Goal: Obtain resource: Download file/media

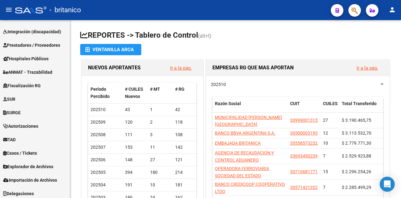
scroll to position [189, 0]
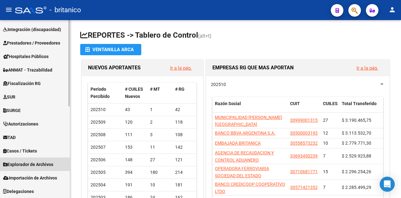
click at [39, 163] on span "Explorador de Archivos" at bounding box center [28, 164] width 50 height 7
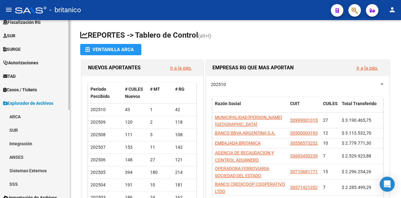
scroll to position [175, 0]
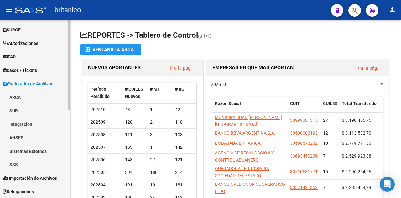
click at [16, 165] on link "SSS" at bounding box center [35, 164] width 70 height 13
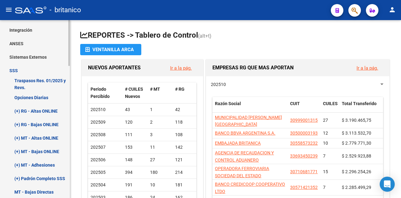
scroll to position [269, 0]
click at [27, 97] on link "Opciones Diarias" at bounding box center [35, 97] width 70 height 13
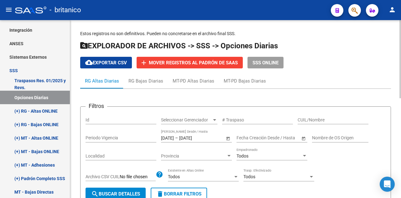
click at [169, 135] on input "[DATE]" at bounding box center [167, 137] width 13 height 5
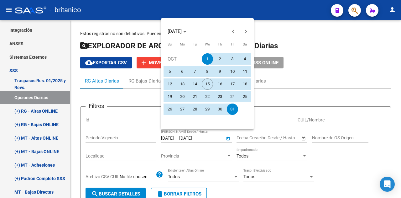
click at [167, 83] on span "12" at bounding box center [169, 83] width 11 height 11
type input "[DATE]"
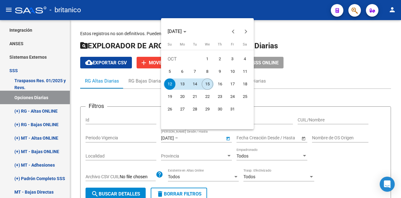
click at [205, 85] on span "15" at bounding box center [207, 83] width 11 height 11
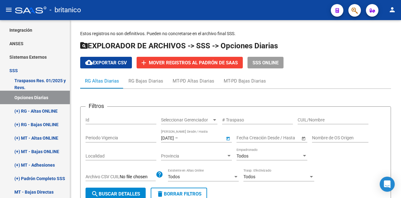
type input "[DATE]"
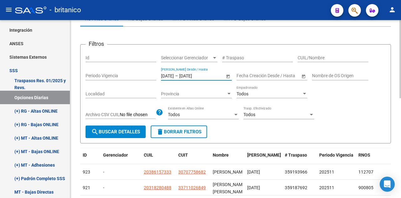
scroll to position [63, 0]
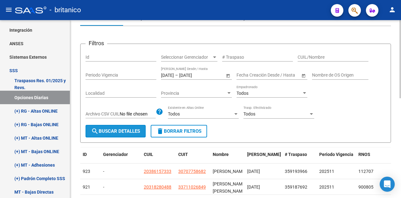
click at [117, 128] on span "search Buscar Detalles" at bounding box center [115, 131] width 49 height 6
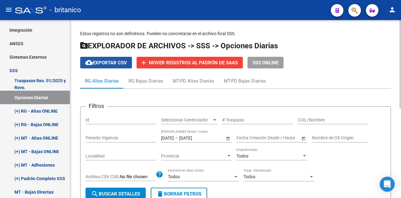
click at [111, 62] on span "cloud_download Exportar CSV" at bounding box center [106, 63] width 42 height 6
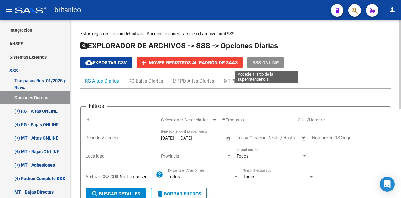
click at [265, 61] on span "SSS ONLINE" at bounding box center [266, 63] width 26 height 6
